Goal: Transaction & Acquisition: Purchase product/service

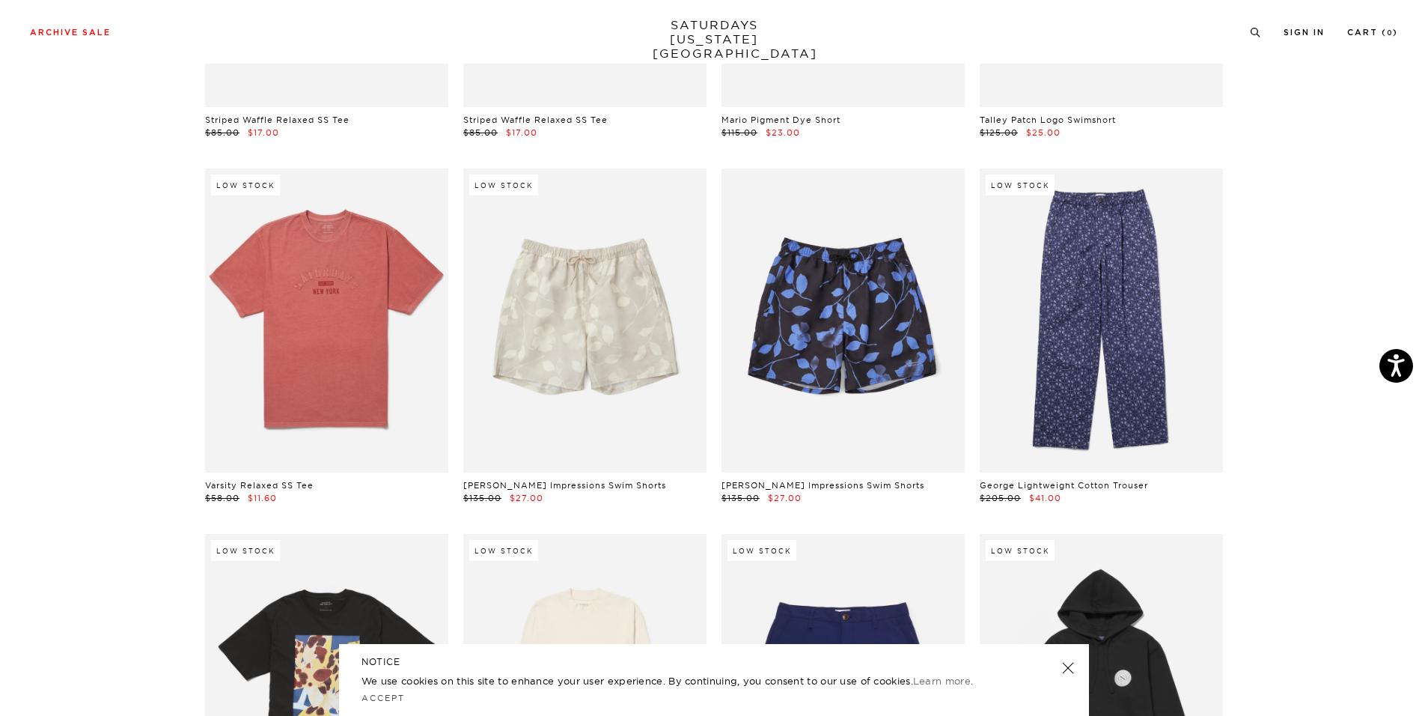
scroll to position [5833, 0]
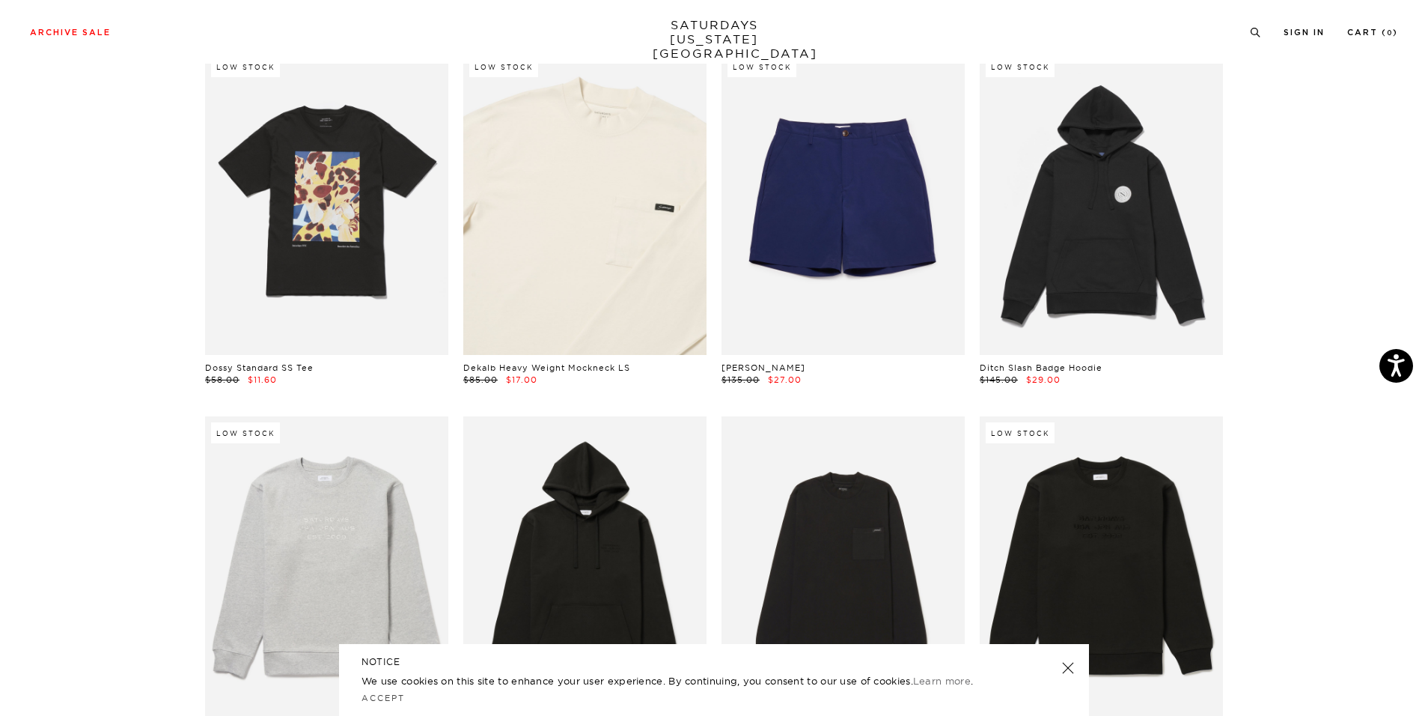
scroll to position [6321, 0]
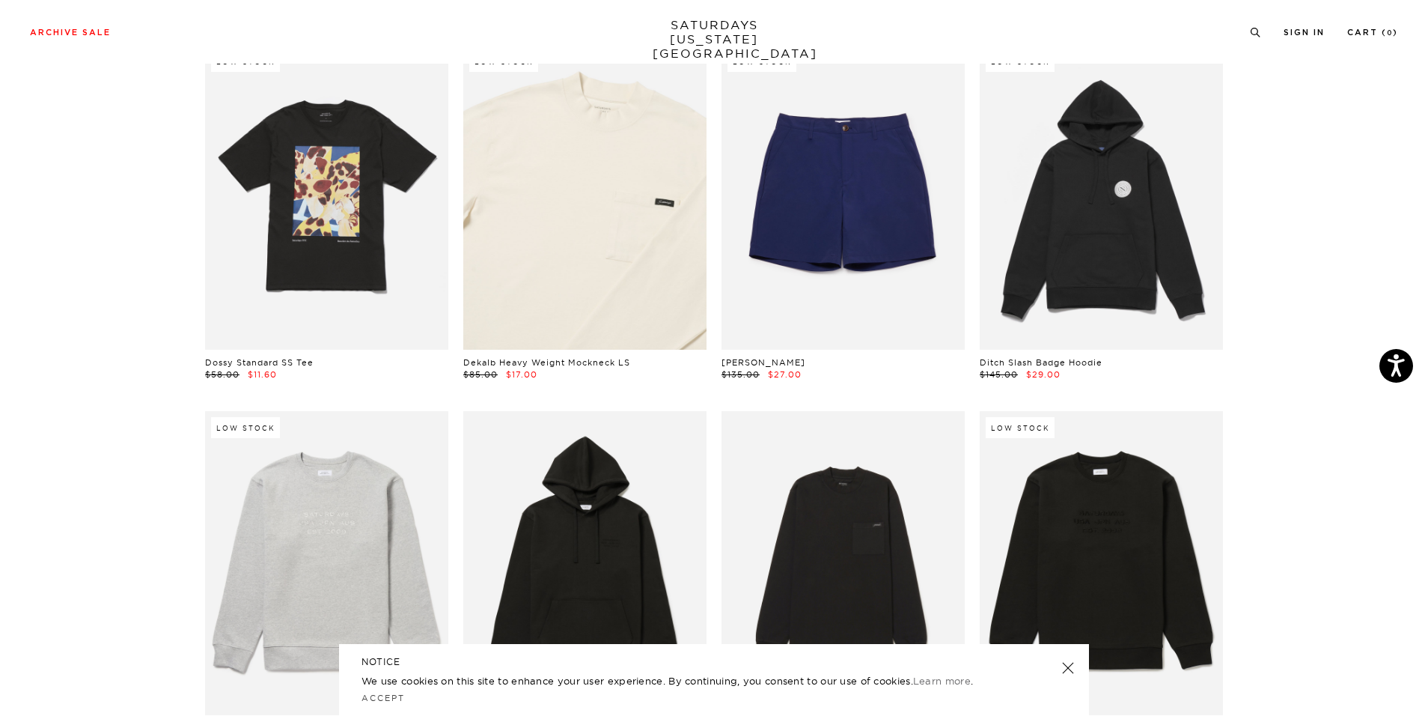
click at [620, 261] on link at bounding box center [584, 197] width 243 height 304
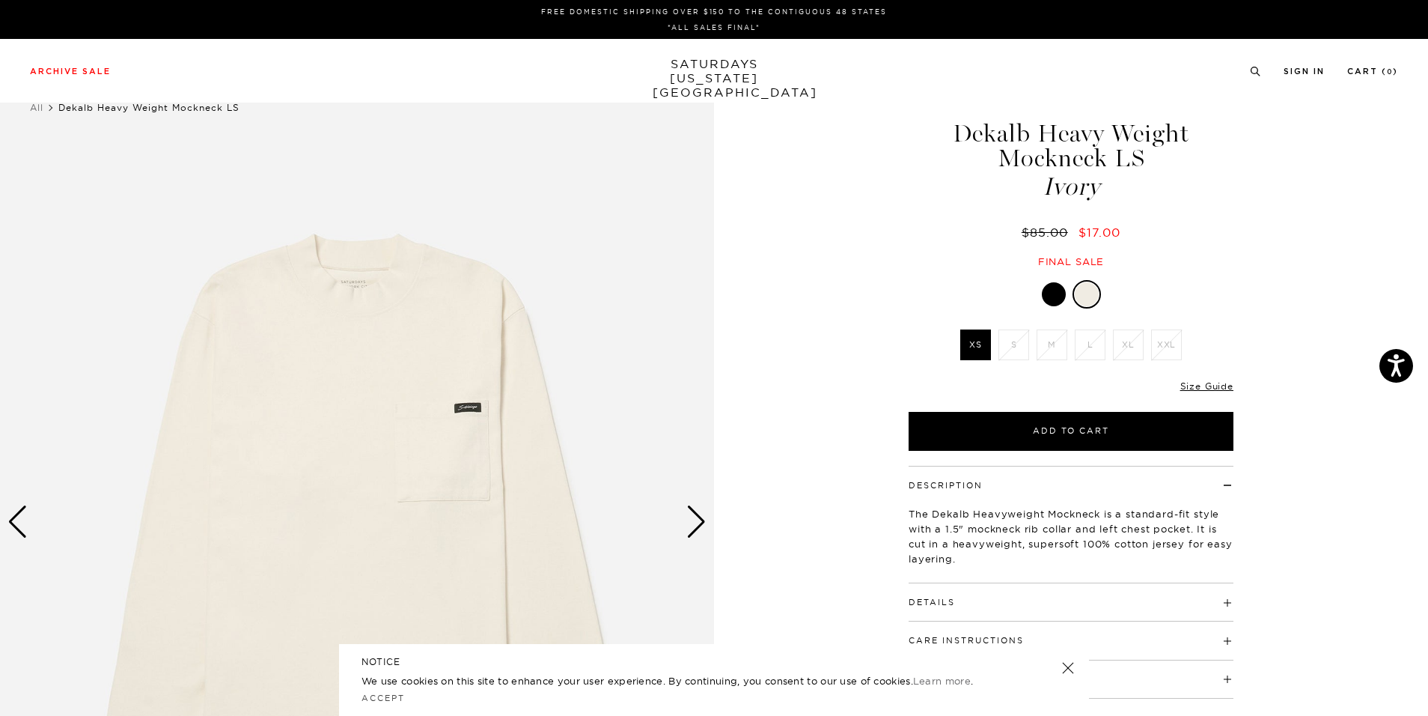
click at [1106, 341] on li "L" at bounding box center [1090, 344] width 38 height 31
click at [1091, 341] on li "L" at bounding box center [1090, 344] width 38 height 31
click at [1064, 292] on div at bounding box center [1054, 294] width 24 height 24
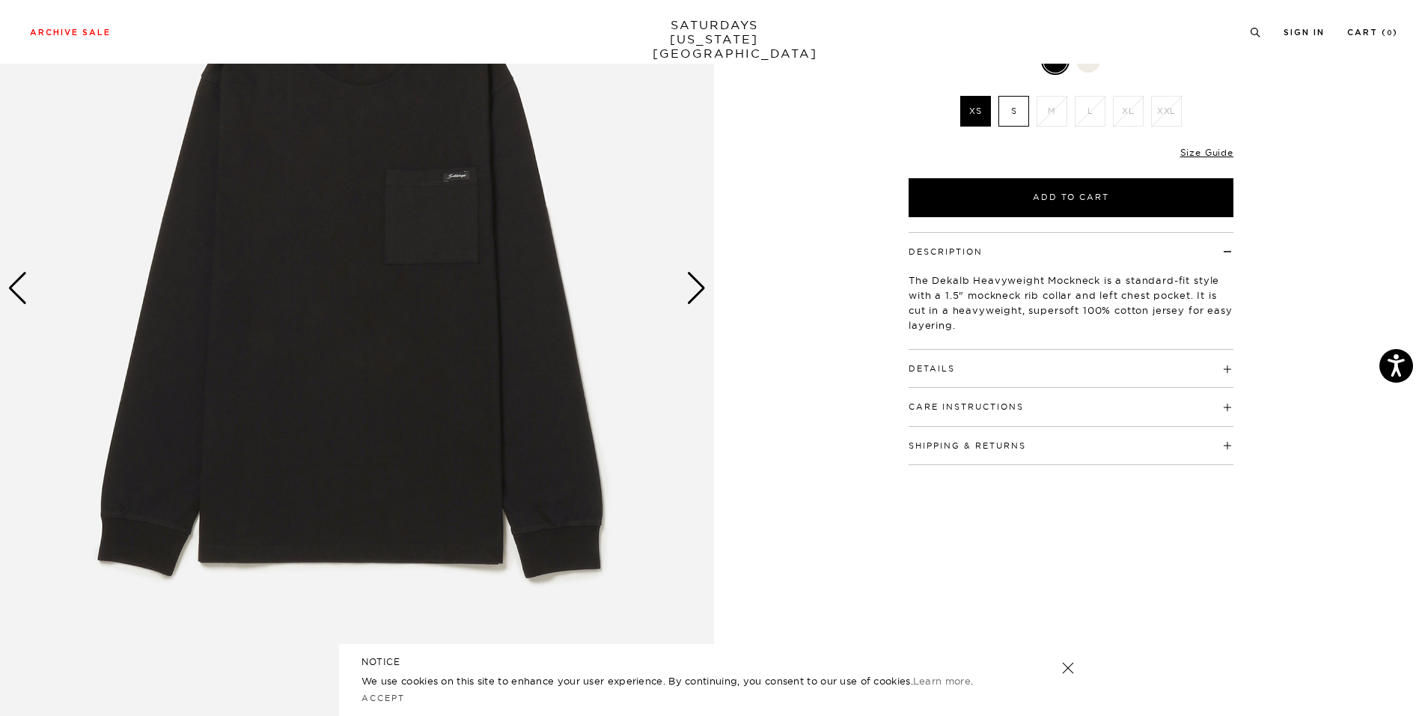
scroll to position [245, 0]
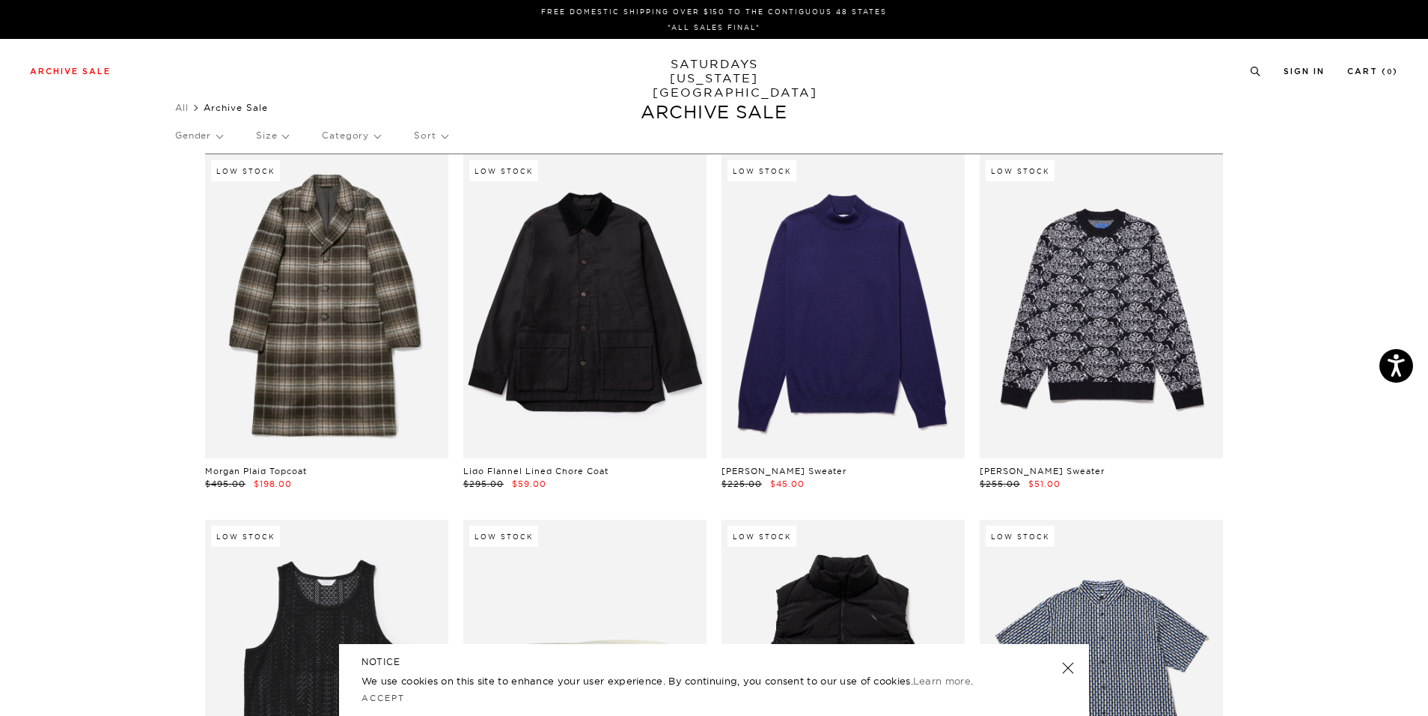
click at [279, 141] on p "Size" at bounding box center [272, 135] width 32 height 34
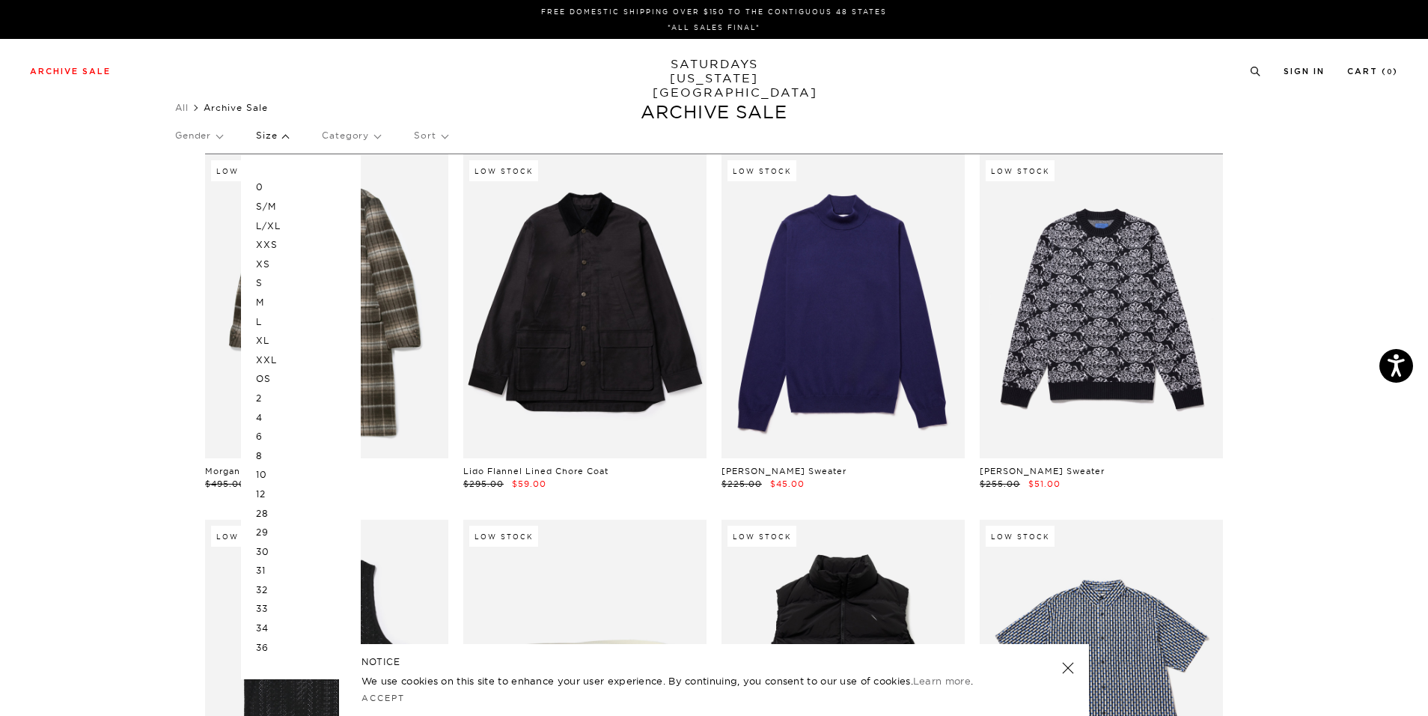
click at [263, 320] on p "L" at bounding box center [301, 321] width 90 height 19
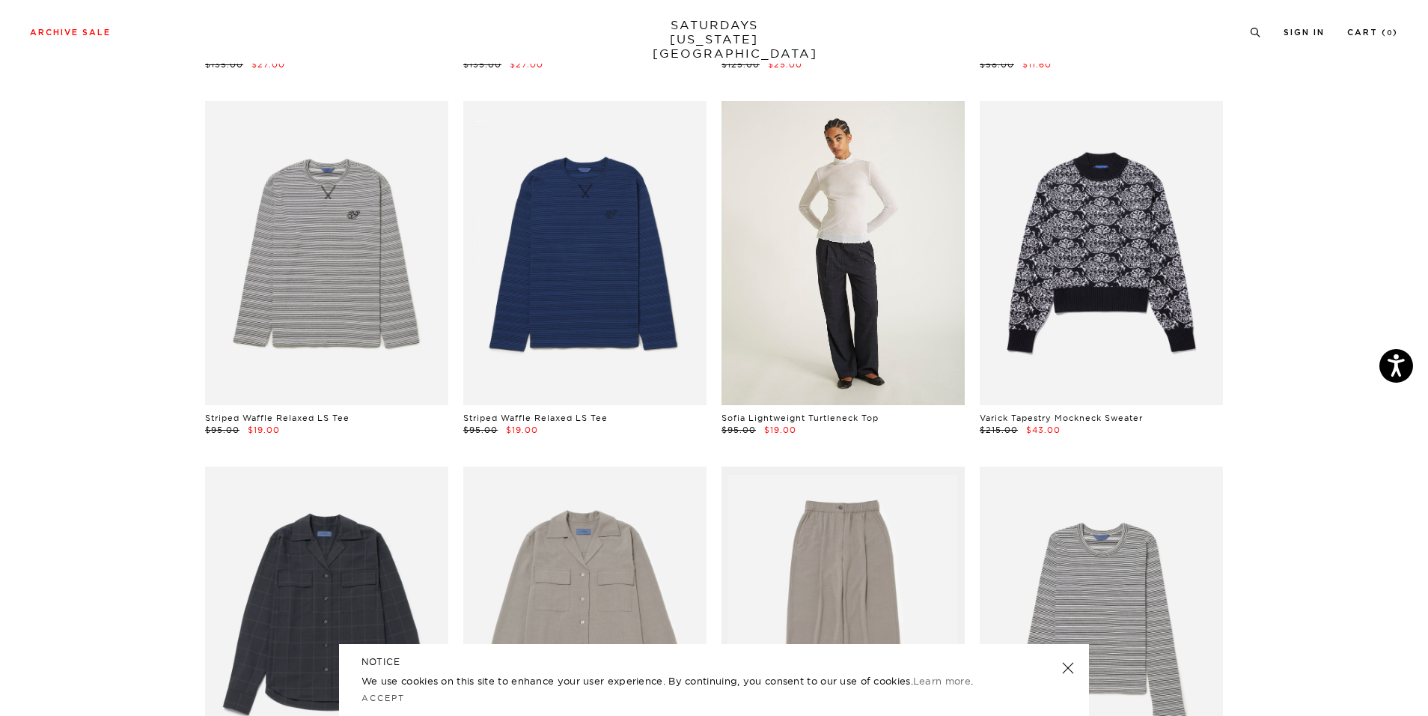
scroll to position [5235, 0]
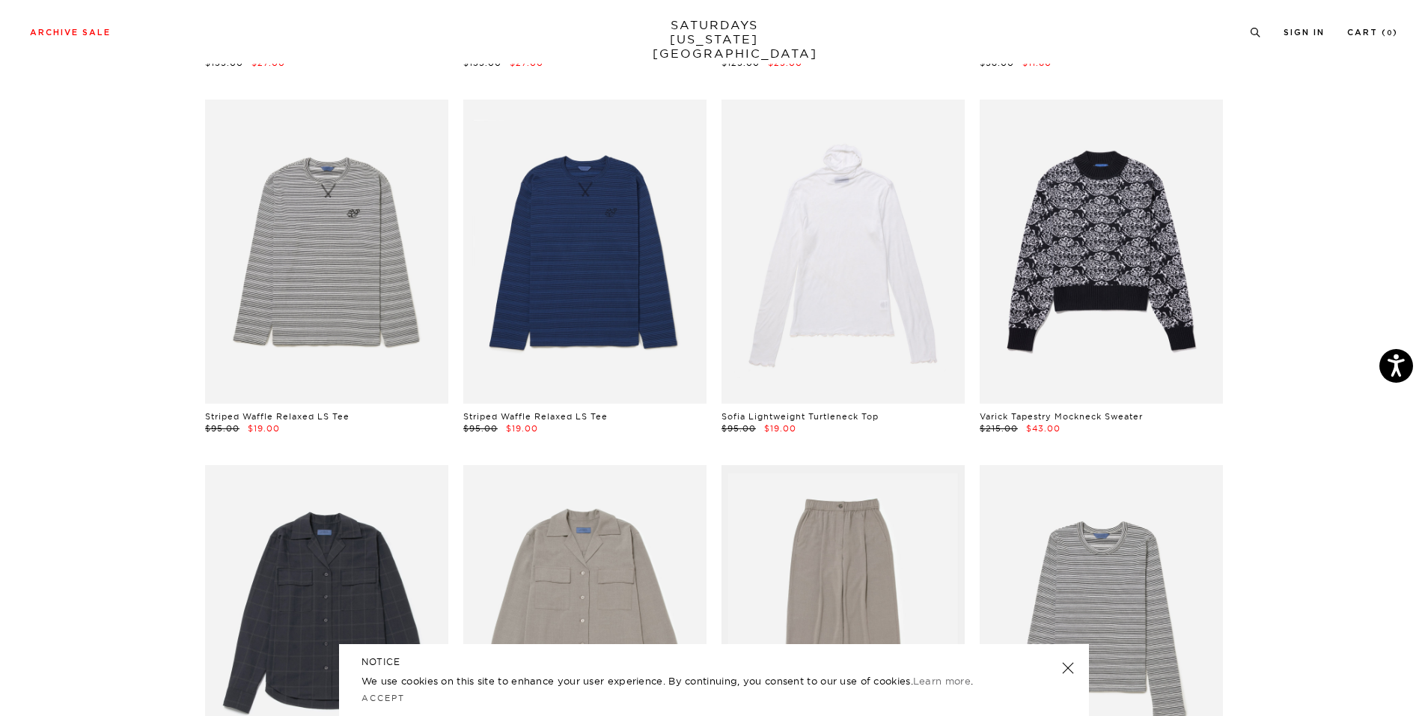
click at [1072, 662] on link at bounding box center [1068, 667] width 21 height 21
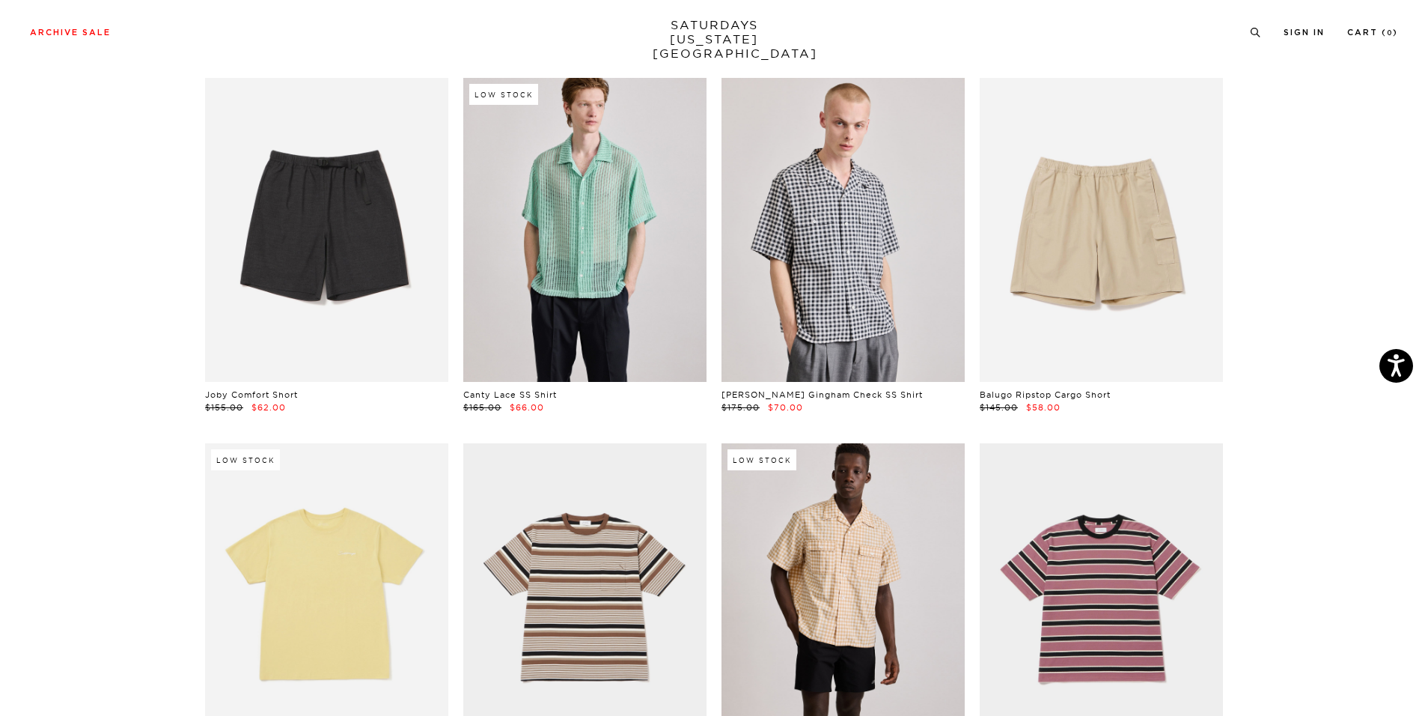
scroll to position [0, 0]
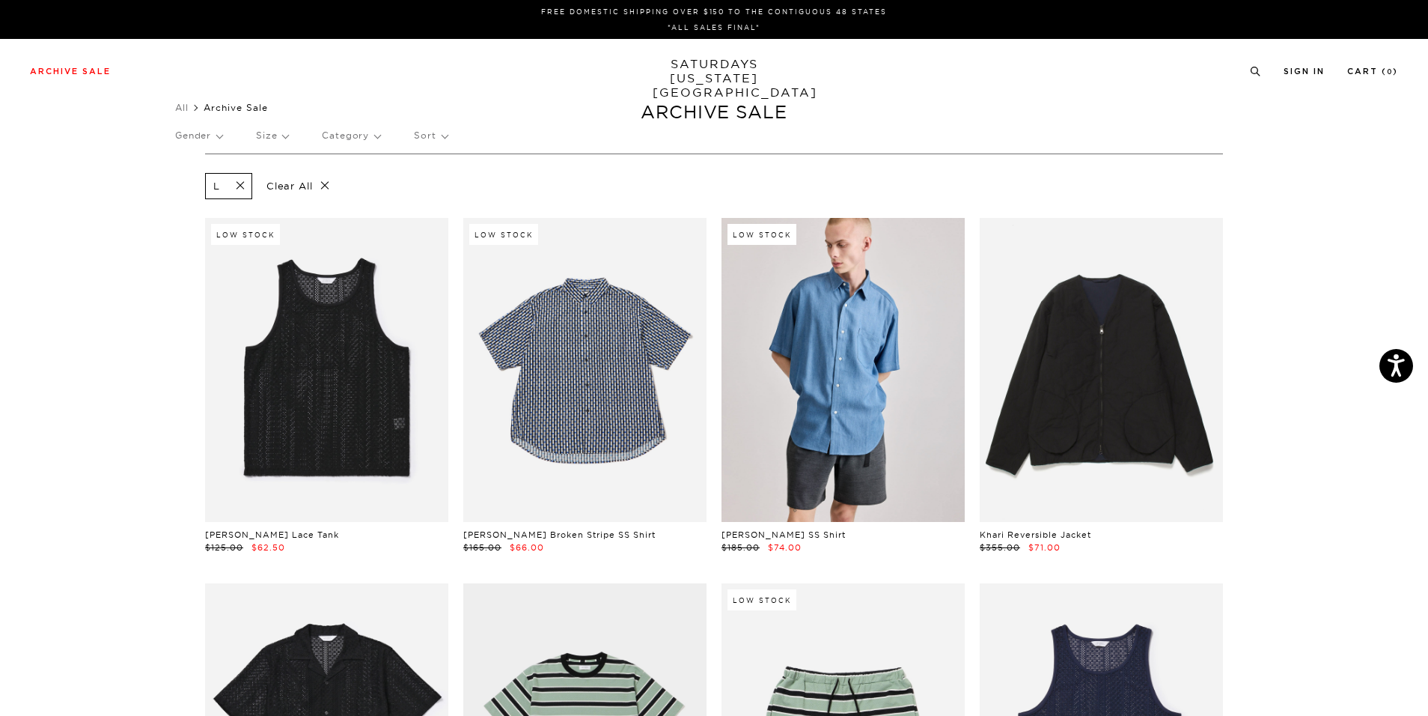
click at [729, 18] on div "FREE DOMESTIC SHIPPING OVER $150 TO THE CONTIGUOUS 48 STATES *ALL SALES FINAL*" at bounding box center [714, 19] width 1416 height 27
